Goal: Task Accomplishment & Management: Use online tool/utility

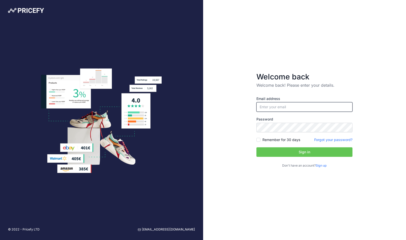
click at [292, 106] on input "email" at bounding box center [305, 107] width 96 height 10
type input "[PERSON_NAME][EMAIL_ADDRESS][PERSON_NAME][DOMAIN_NAME]"
click at [284, 151] on button "Sign in" at bounding box center [305, 152] width 96 height 10
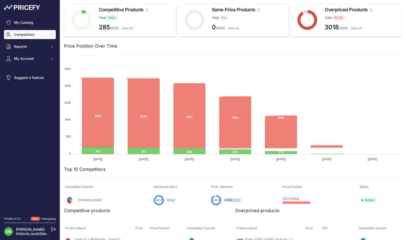
click at [31, 35] on span "Competitors" at bounding box center [30, 34] width 33 height 5
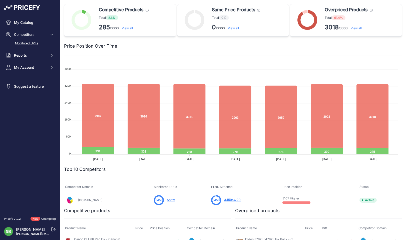
click at [28, 43] on link "Monitored URLs" at bounding box center [30, 43] width 52 height 9
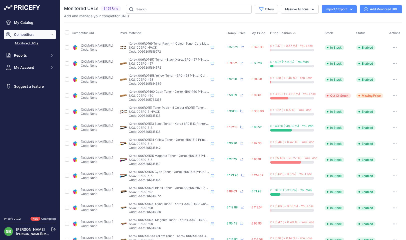
click at [282, 34] on span "Price Position" at bounding box center [281, 33] width 22 height 4
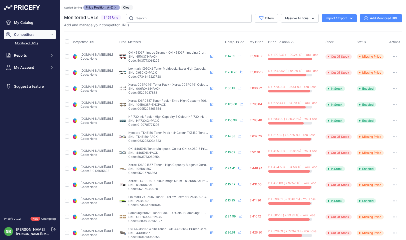
click at [108, 87] on link "cartridgepeople.com/toner/xerox-006r0461-original-black-and-colour-4-toner-cart…" at bounding box center [97, 87] width 32 height 4
click at [393, 88] on icon "button" at bounding box center [395, 88] width 4 height 1
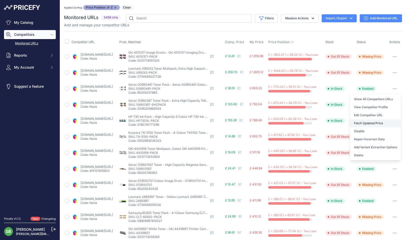
click at [364, 121] on button "Fetch Updated Price" at bounding box center [375, 123] width 51 height 8
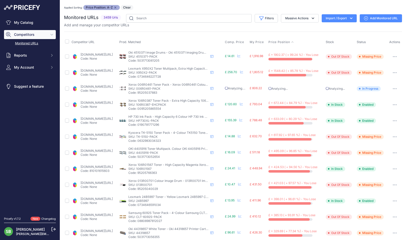
click at [112, 102] on link "cartridgepeople.com/toner/xerox-106r0387-original-black-and-colour-4-toner-cart…" at bounding box center [97, 103] width 32 height 4
click at [395, 104] on icon "button" at bounding box center [395, 104] width 1 height 1
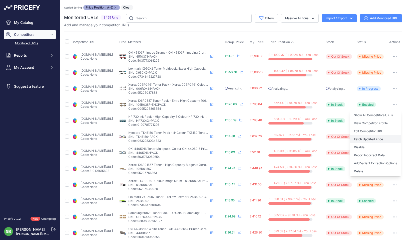
click at [371, 139] on button "Fetch Updated Price" at bounding box center [375, 139] width 51 height 8
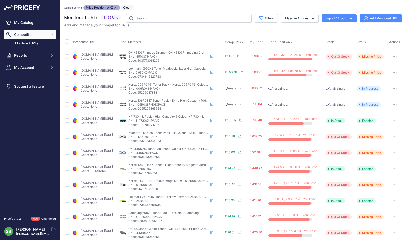
click at [113, 117] on link "cartridgepeople.com/ink/hp-p2v73a-p2v68a-p2v69a-p2v70a-p2v71a-p2v72a-high-capac…" at bounding box center [97, 119] width 32 height 4
click at [393, 119] on button "button" at bounding box center [395, 120] width 10 height 7
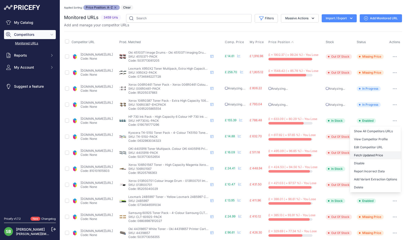
click at [370, 156] on button "Fetch Updated Price" at bounding box center [375, 155] width 51 height 8
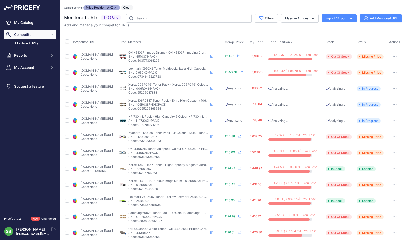
scroll to position [50, 0]
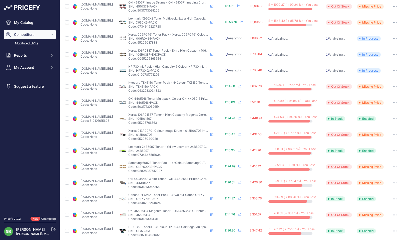
click at [112, 115] on link "cartridgepeople.com/toner/xerox-106r01567-high-capacity-original-magenta-toner-…" at bounding box center [97, 117] width 32 height 4
click at [393, 118] on icon "button" at bounding box center [395, 118] width 4 height 1
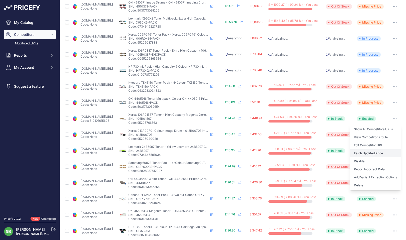
click at [364, 153] on button "Fetch Updated Price" at bounding box center [375, 153] width 51 height 8
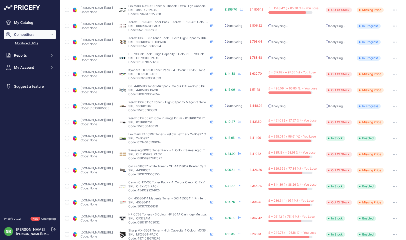
scroll to position [50, 0]
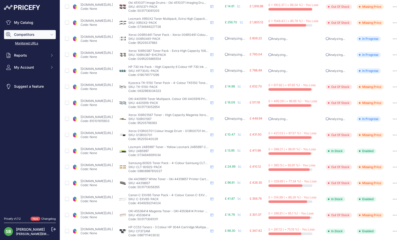
click at [394, 153] on button "button" at bounding box center [395, 151] width 10 height 7
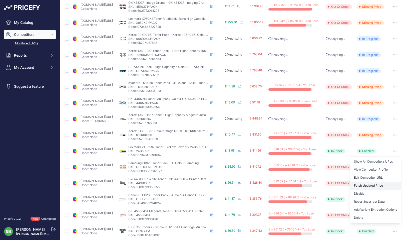
click at [357, 186] on button "Fetch Updated Price" at bounding box center [375, 186] width 51 height 8
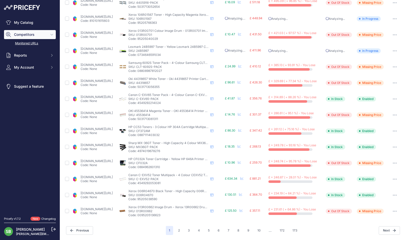
scroll to position [150, 0]
click at [103, 96] on link "cartridgepeople.com/toner/canon-c-exv65-original-4-toner-cartridge-pack-42494.h…" at bounding box center [97, 97] width 32 height 4
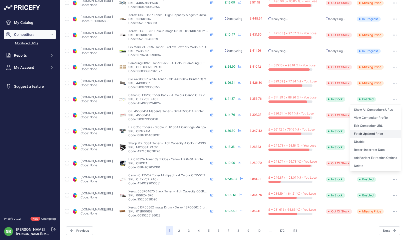
click at [376, 132] on button "Fetch Updated Price" at bounding box center [375, 134] width 51 height 8
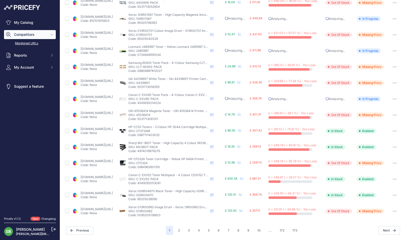
scroll to position [150, 0]
click at [103, 131] on link "[DOMAIN_NAME][URL]" at bounding box center [97, 129] width 32 height 4
click at [391, 132] on button "button" at bounding box center [395, 131] width 10 height 7
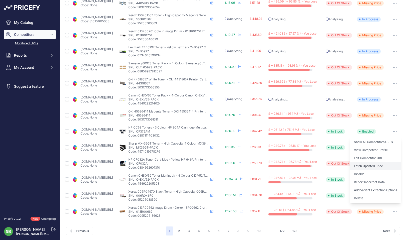
click at [371, 168] on button "Fetch Updated Price" at bounding box center [375, 166] width 51 height 8
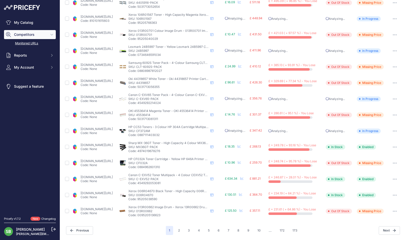
scroll to position [149, 0]
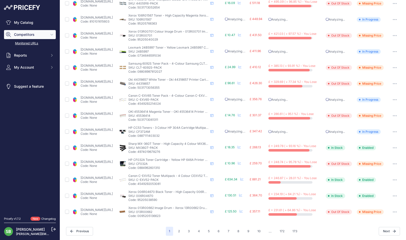
click at [113, 145] on link "cartridgepeople.com/toner/sharp-mx-36gt-original-4-toner-cartridge-pack-41373.h…" at bounding box center [97, 146] width 32 height 4
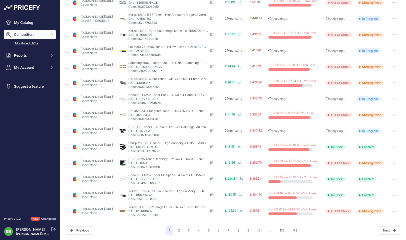
click at [103, 178] on link "cartridgepeople.com/toner/canon-c-exv52-original-4-toner-cartridge-pack-17224.h…" at bounding box center [97, 177] width 32 height 4
click at [93, 194] on link "cartridgepeople.com/toner/xerox-006r04670-high-high-capacity-original-black-ton…" at bounding box center [97, 193] width 32 height 4
click at [393, 195] on icon "button" at bounding box center [395, 195] width 4 height 1
click at [358, 228] on button "Fetch Updated Price" at bounding box center [375, 230] width 51 height 8
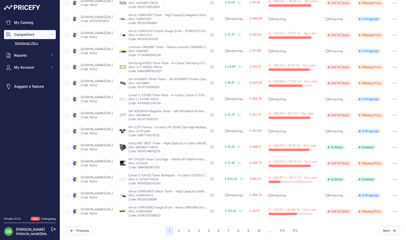
click at [103, 143] on link "cartridgepeople.com/toner/sharp-mx-36gt-original-4-toner-cartridge-pack-41373.h…" at bounding box center [97, 145] width 32 height 4
click at [178, 232] on button "2" at bounding box center [179, 230] width 8 height 9
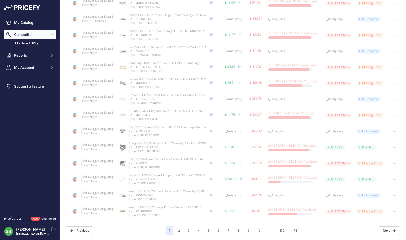
scroll to position [112, 0]
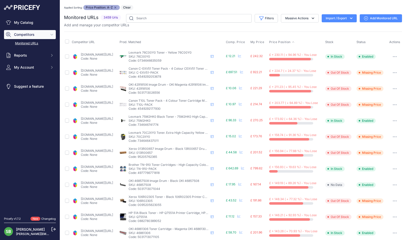
click at [89, 56] on link "[DOMAIN_NAME][URL]" at bounding box center [97, 55] width 32 height 4
click at [392, 54] on button "button" at bounding box center [395, 56] width 10 height 7
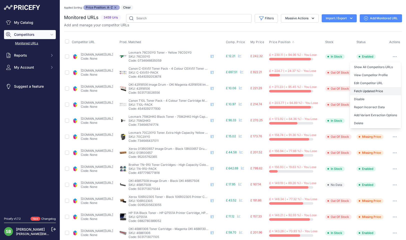
click at [366, 91] on button "Fetch Updated Price" at bounding box center [375, 91] width 51 height 8
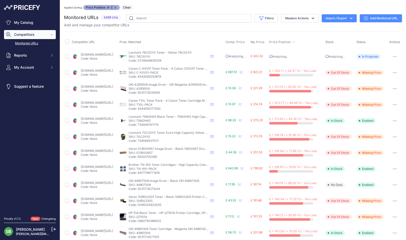
click at [108, 118] on link "[DOMAIN_NAME][URL]" at bounding box center [97, 119] width 32 height 4
click at [391, 121] on button "button" at bounding box center [395, 120] width 10 height 7
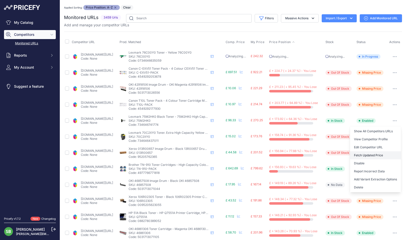
click at [368, 156] on button "Fetch Updated Price" at bounding box center [375, 155] width 51 height 8
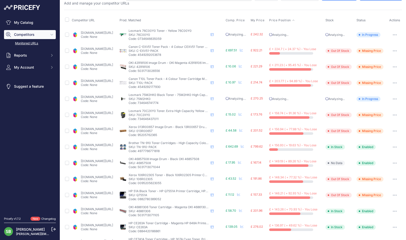
scroll to position [50, 0]
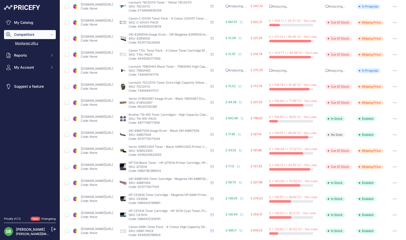
click at [113, 116] on link "[DOMAIN_NAME][URL]" at bounding box center [97, 117] width 32 height 4
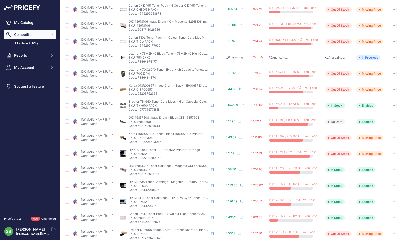
scroll to position [75, 0]
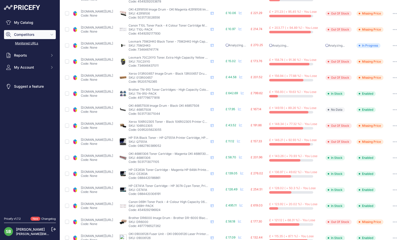
click at [108, 107] on link "[DOMAIN_NAME][URL]" at bounding box center [97, 108] width 32 height 4
click at [393, 107] on button "button" at bounding box center [395, 109] width 10 height 7
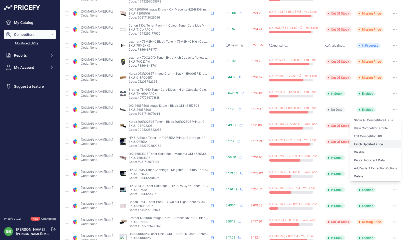
click at [366, 143] on button "Fetch Updated Price" at bounding box center [375, 144] width 51 height 8
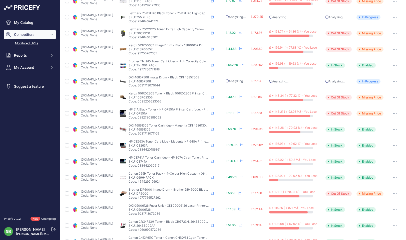
scroll to position [125, 0]
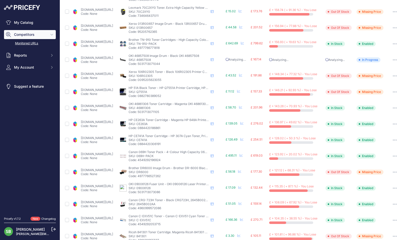
click at [103, 105] on link "[DOMAIN_NAME][URL]" at bounding box center [97, 106] width 32 height 4
click at [393, 106] on button "button" at bounding box center [395, 107] width 10 height 7
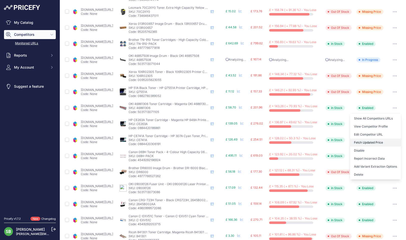
click at [371, 143] on button "Fetch Updated Price" at bounding box center [375, 142] width 51 height 8
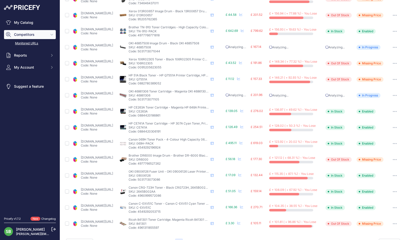
scroll to position [125, 0]
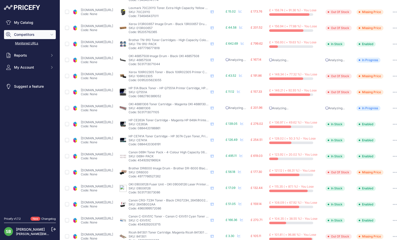
click at [94, 123] on link "[DOMAIN_NAME][URL]" at bounding box center [97, 122] width 32 height 4
click at [109, 136] on link "[DOMAIN_NAME][URL]" at bounding box center [97, 138] width 32 height 4
click at [396, 140] on icon "button" at bounding box center [396, 140] width 1 height 1
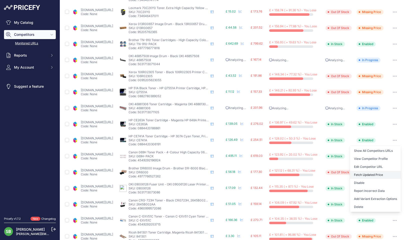
click at [359, 173] on button "Fetch Updated Price" at bounding box center [375, 175] width 51 height 8
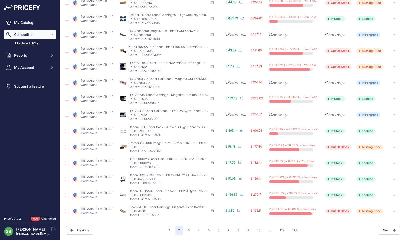
scroll to position [150, 0]
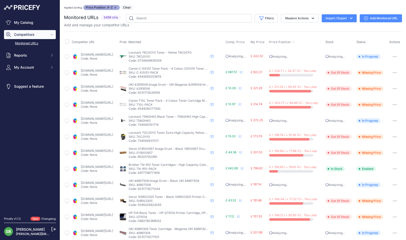
scroll to position [150, 0]
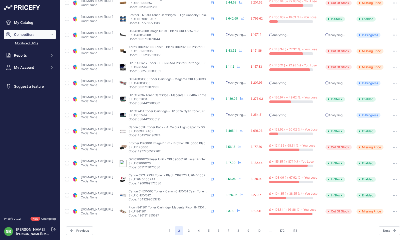
click at [106, 129] on link "[DOMAIN_NAME][URL]" at bounding box center [97, 129] width 32 height 4
click at [103, 145] on link "[DOMAIN_NAME][URL]" at bounding box center [97, 145] width 32 height 4
click at [100, 161] on link "[DOMAIN_NAME][URL]" at bounding box center [97, 161] width 32 height 4
click at [392, 162] on button "button" at bounding box center [395, 163] width 10 height 7
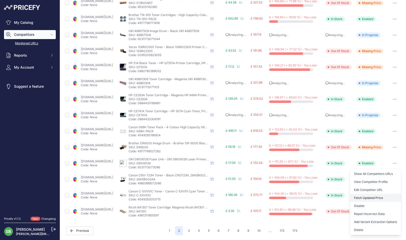
click at [365, 199] on button "Fetch Updated Price" at bounding box center [375, 198] width 51 height 8
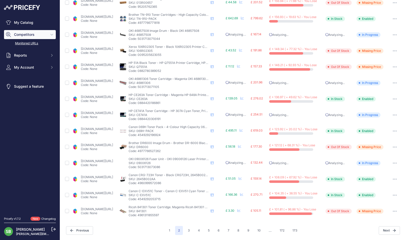
scroll to position [150, 0]
click at [98, 177] on link "[DOMAIN_NAME][URL]" at bounding box center [97, 178] width 32 height 4
click at [393, 179] on icon "button" at bounding box center [395, 179] width 4 height 1
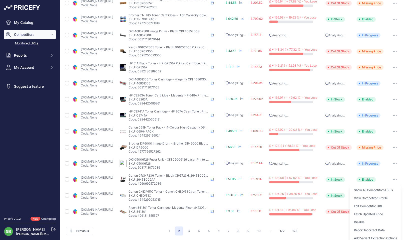
click at [366, 214] on button "Fetch Updated Price" at bounding box center [375, 214] width 51 height 8
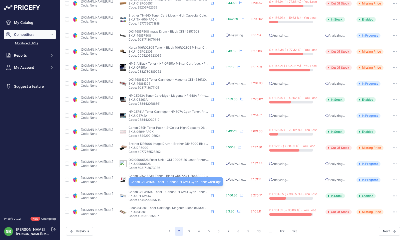
scroll to position [150, 0]
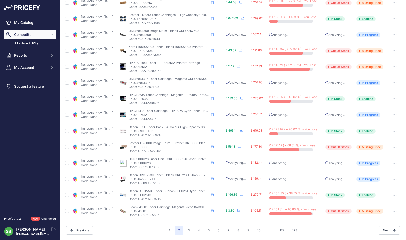
click at [102, 194] on link "[DOMAIN_NAME][URL]" at bounding box center [97, 193] width 32 height 4
click at [97, 209] on link "[DOMAIN_NAME][URL]" at bounding box center [97, 209] width 32 height 4
click at [189, 230] on button "3" at bounding box center [189, 230] width 8 height 9
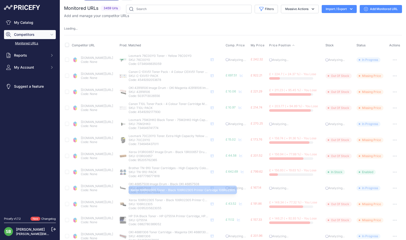
scroll to position [0, 0]
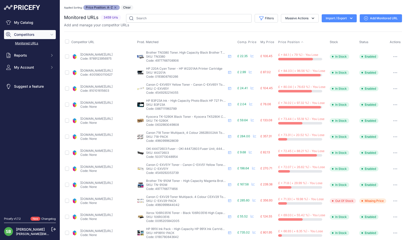
click at [95, 53] on link "[DOMAIN_NAME][URL]" at bounding box center [96, 55] width 32 height 4
click at [393, 53] on button "button" at bounding box center [396, 56] width 10 height 7
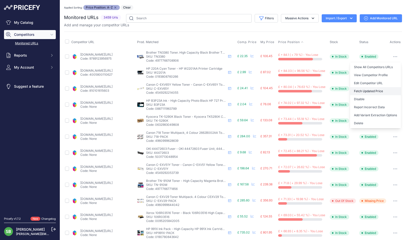
click at [367, 91] on button "Fetch Updated Price" at bounding box center [375, 91] width 51 height 8
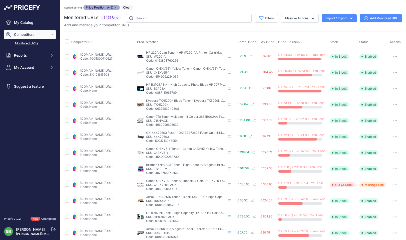
click at [95, 72] on link "[DOMAIN_NAME][URL]" at bounding box center [96, 71] width 32 height 4
click at [393, 71] on button "button" at bounding box center [396, 72] width 10 height 7
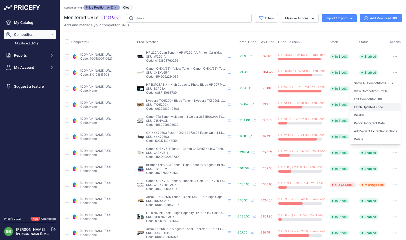
click at [366, 107] on button "Fetch Updated Price" at bounding box center [375, 107] width 51 height 8
